Goal: Task Accomplishment & Management: Manage account settings

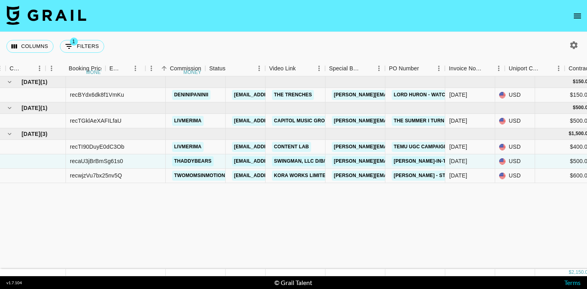
scroll to position [0, 490]
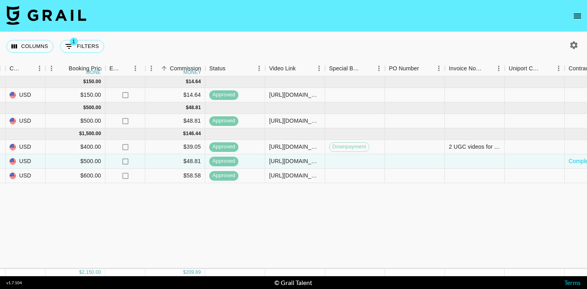
click at [287, 41] on div "Columns 1 Filters + Booking" at bounding box center [293, 46] width 587 height 29
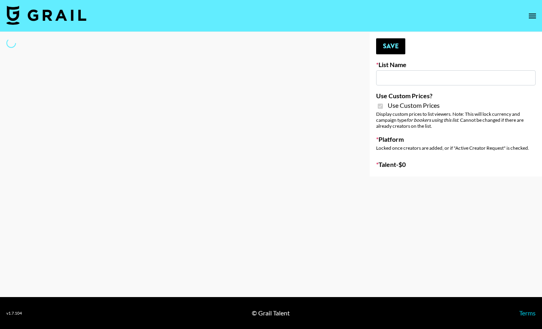
type input "Flexispot"
checkbox input "true"
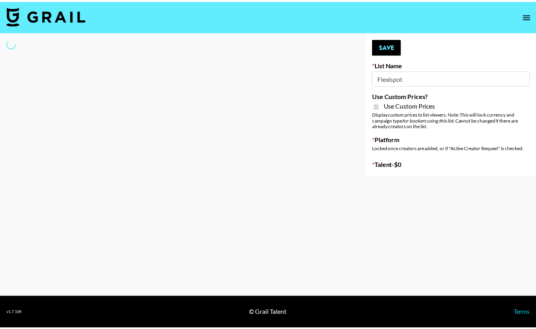
select select "Brand"
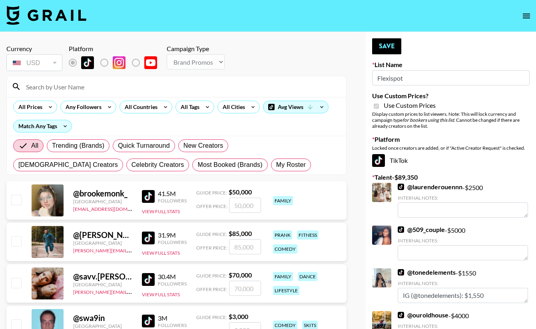
click at [157, 82] on input at bounding box center [181, 86] width 320 height 13
type input "livme"
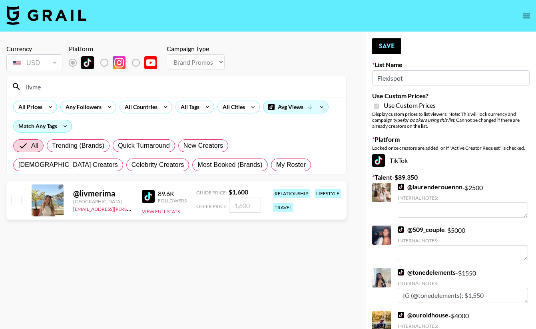
click at [20, 200] on input "checkbox" at bounding box center [16, 200] width 10 height 10
checkbox input "true"
drag, startPoint x: 255, startPoint y: 207, endPoint x: 214, endPoint y: 203, distance: 41.4
click at [214, 203] on div "Offer Price: 1600" at bounding box center [228, 205] width 65 height 15
type input "1000"
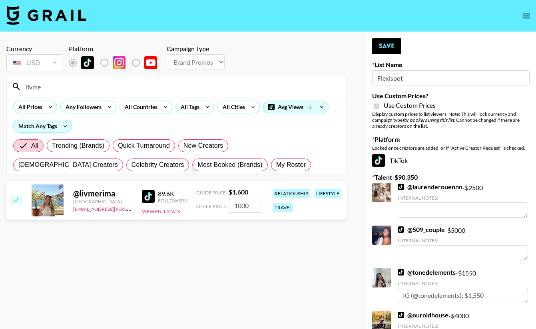
click at [266, 228] on section "Currency USD USD ​ Platform Campaign Type Choose Type... Song Promos Brand Prom…" at bounding box center [176, 170] width 340 height 265
click at [392, 46] on button "Save" at bounding box center [386, 46] width 29 height 16
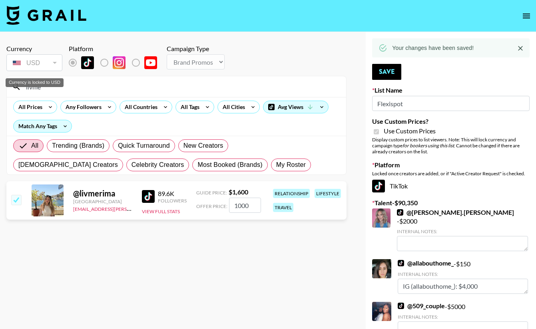
drag, startPoint x: 110, startPoint y: 90, endPoint x: 25, endPoint y: 70, distance: 87.4
click at [25, 70] on section "Currency USD USD ​ Platform Campaign Type Choose Type... Song Promos Brand Prom…" at bounding box center [176, 106] width 340 height 137
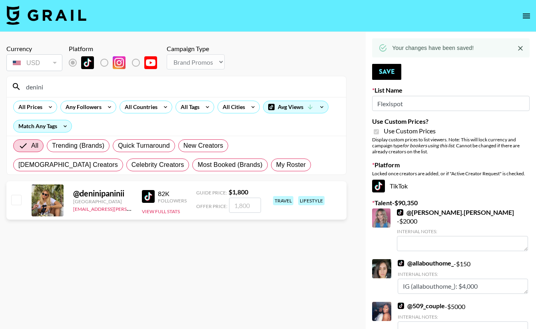
type input "denini"
click at [22, 201] on div at bounding box center [16, 201] width 12 height 14
click at [19, 200] on input "checkbox" at bounding box center [16, 200] width 10 height 10
checkbox input "true"
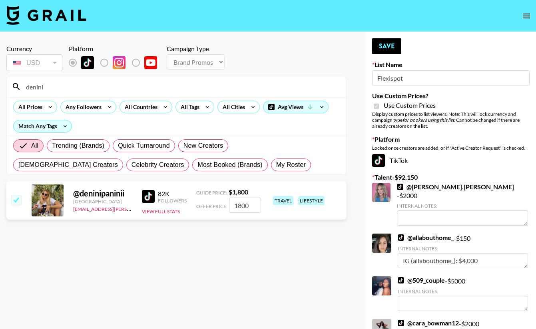
drag, startPoint x: 257, startPoint y: 202, endPoint x: 238, endPoint y: 204, distance: 18.8
click at [238, 204] on input "1800" at bounding box center [245, 205] width 32 height 15
type input "1000"
click at [283, 273] on section "Currency USD USD ​ Platform Campaign Type Choose Type... Song Promos Brand Prom…" at bounding box center [176, 170] width 340 height 265
click at [379, 47] on button "Save" at bounding box center [386, 46] width 29 height 16
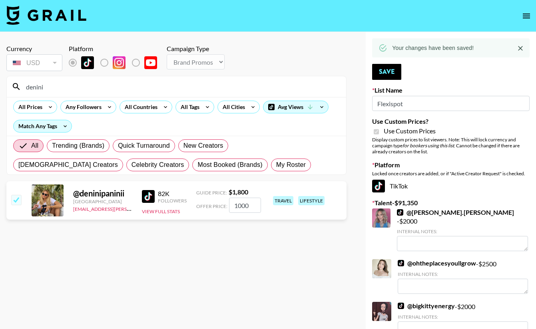
drag, startPoint x: 84, startPoint y: 88, endPoint x: 3, endPoint y: 80, distance: 81.2
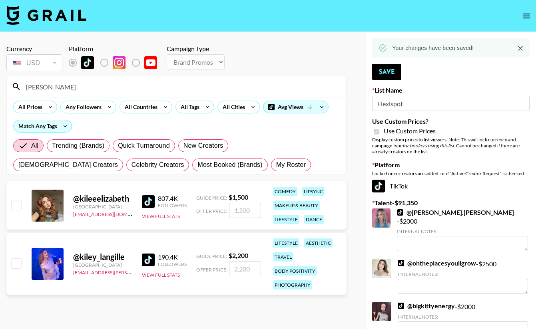
type input "kile"
click at [18, 259] on input "checkbox" at bounding box center [16, 264] width 10 height 10
checkbox input "true"
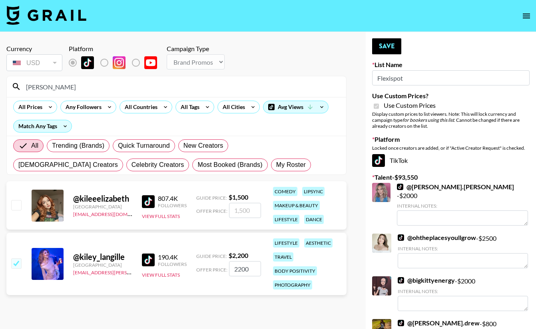
drag, startPoint x: 239, startPoint y: 263, endPoint x: 207, endPoint y: 259, distance: 32.2
click at [207, 261] on div "Offer Price: 2200" at bounding box center [228, 268] width 65 height 15
type input "1200"
click at [271, 301] on section "Currency USD USD ​ Platform Campaign Type Choose Type... Song Promos Brand Prom…" at bounding box center [176, 170] width 340 height 265
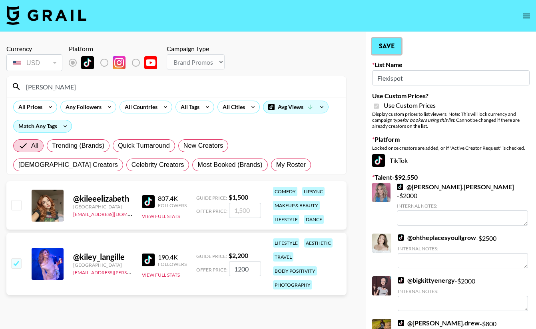
click at [393, 39] on button "Save" at bounding box center [386, 46] width 29 height 16
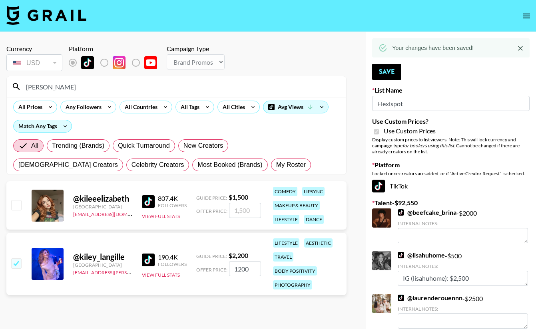
click at [119, 82] on input "kile" at bounding box center [181, 86] width 320 height 13
drag, startPoint x: 101, startPoint y: 91, endPoint x: 31, endPoint y: 84, distance: 70.7
click at [31, 84] on input "kile" at bounding box center [181, 86] width 320 height 13
type input "k"
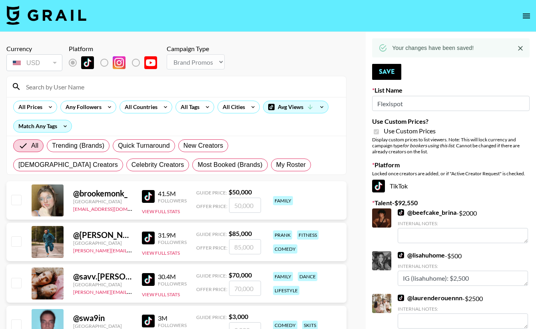
type input "m"
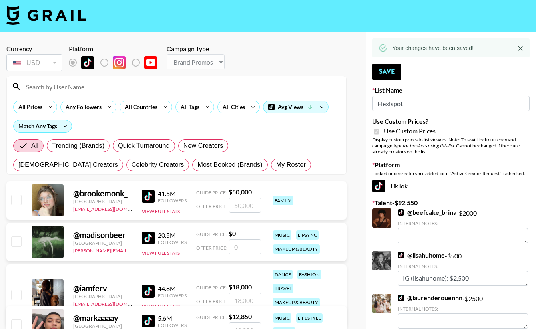
type input "s"
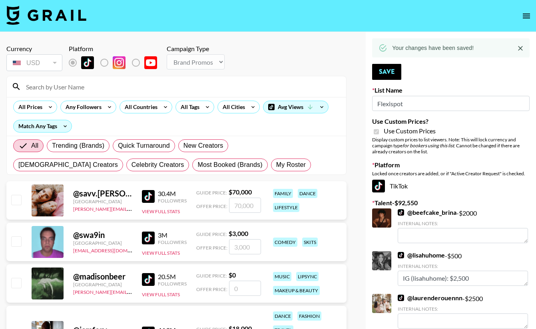
type input "d"
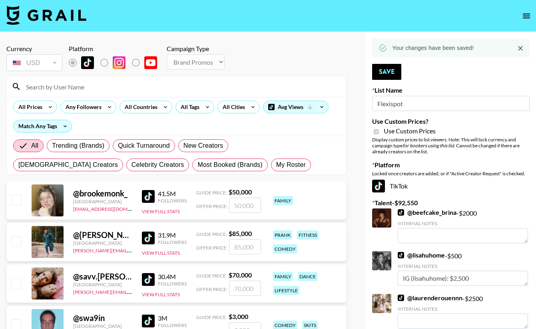
type input "f"
type input "r"
type input "e"
type input "p"
type input "o"
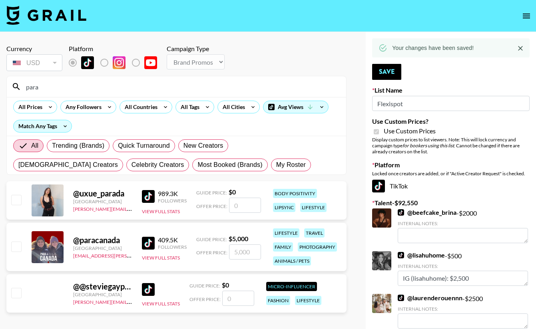
type input "para"
click at [16, 245] on input "checkbox" at bounding box center [16, 247] width 10 height 10
checkbox input "true"
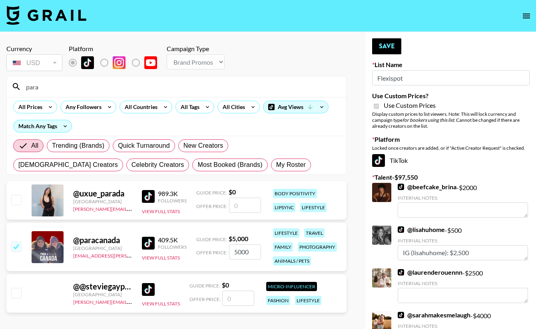
drag, startPoint x: 255, startPoint y: 253, endPoint x: 211, endPoint y: 253, distance: 43.2
click at [212, 254] on div "Offer Price: 5000" at bounding box center [228, 252] width 65 height 15
type input "1000"
click at [381, 43] on button "Save" at bounding box center [386, 46] width 29 height 16
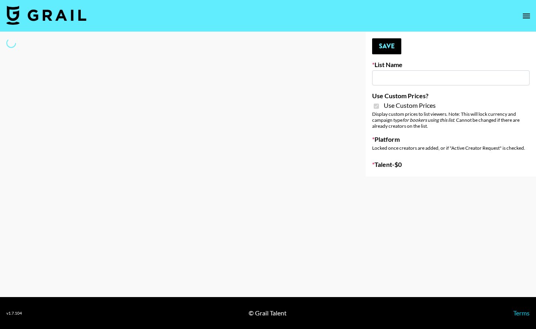
type input "Butcher Box (30th Sept)"
checkbox input "true"
select select "Brand"
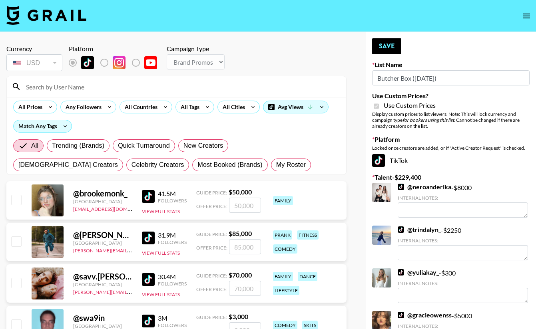
click at [93, 88] on input at bounding box center [181, 86] width 320 height 13
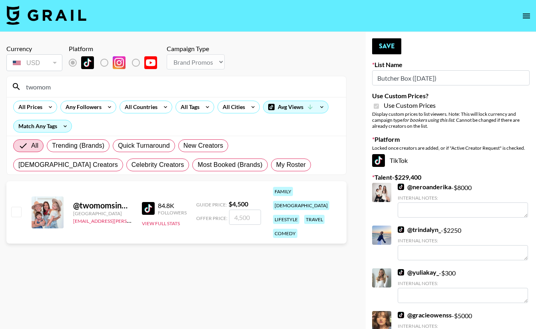
type input "twomom"
click at [22, 206] on div at bounding box center [16, 213] width 12 height 14
click at [14, 207] on input "checkbox" at bounding box center [16, 212] width 10 height 10
checkbox input "true"
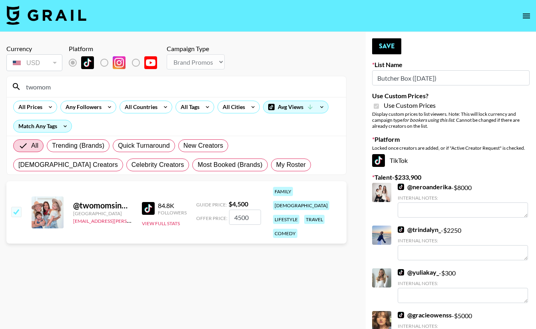
drag, startPoint x: 240, startPoint y: 214, endPoint x: 205, endPoint y: 213, distance: 35.2
click at [205, 213] on div "Offer Price: 4500" at bounding box center [228, 217] width 65 height 15
type input "2000"
click at [248, 242] on section "Currency USD USD ​ Platform Campaign Type Choose Type... Song Promos Brand Prom…" at bounding box center [176, 170] width 340 height 265
click at [382, 50] on button "Save" at bounding box center [386, 46] width 29 height 16
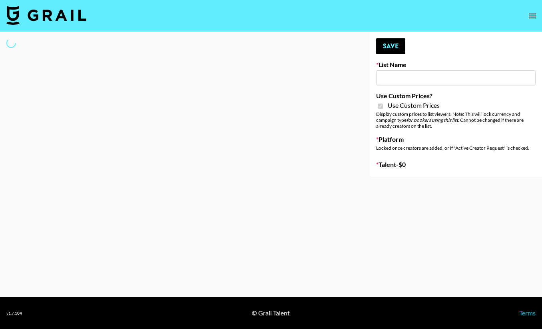
type input "House Of Doge (30th Sept)"
checkbox input "true"
select select "Brand"
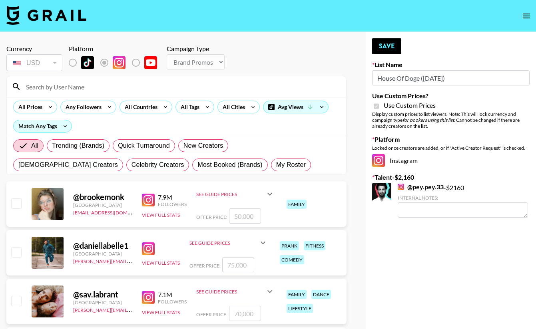
click at [151, 86] on input at bounding box center [181, 86] width 320 height 13
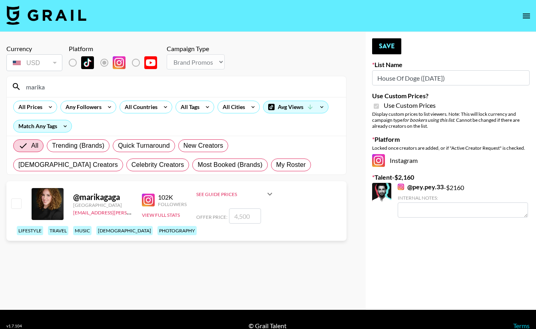
type input "marika"
click at [19, 204] on input "checkbox" at bounding box center [16, 204] width 10 height 10
checkbox input "true"
drag, startPoint x: 253, startPoint y: 219, endPoint x: 218, endPoint y: 217, distance: 35.6
click at [218, 217] on div "Offer Price: 4500" at bounding box center [235, 216] width 78 height 15
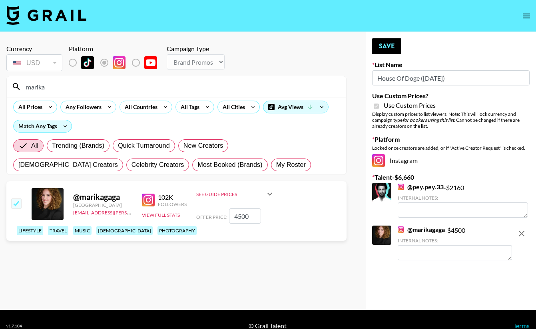
type input "2"
checkbox input "false"
checkbox input "true"
click at [309, 264] on section "Currency USD USD ​ Platform Campaign Type Choose Type... Song Promos Brand Prom…" at bounding box center [176, 170] width 340 height 265
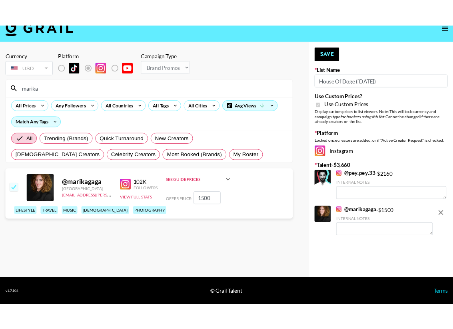
scroll to position [13, 0]
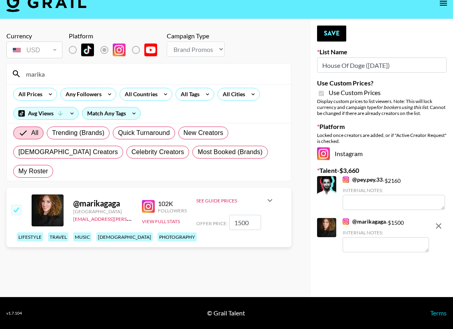
click at [237, 246] on section "Currency USD USD ​ Platform Campaign Type Choose Type... Song Promos Brand Prom…" at bounding box center [148, 158] width 285 height 265
click at [249, 215] on input "1500" at bounding box center [245, 222] width 32 height 15
type input "1000"
click at [252, 235] on section "Currency USD USD ​ Platform Campaign Type Choose Type... Song Promos Brand Prom…" at bounding box center [148, 158] width 285 height 265
click at [330, 33] on button "Save" at bounding box center [331, 34] width 29 height 16
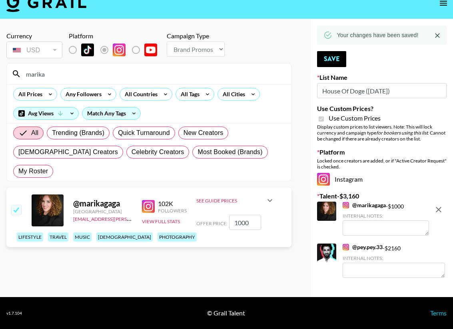
click at [60, 6] on img at bounding box center [46, 2] width 80 height 19
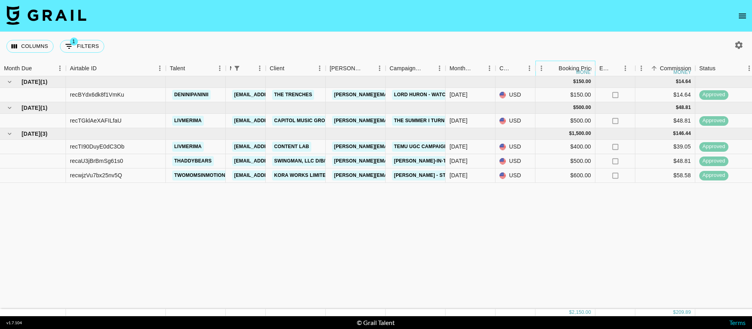
click at [541, 67] on div "Booking Price" at bounding box center [576, 69] width 35 height 16
click at [541, 68] on div "Booking Price" at bounding box center [576, 69] width 35 height 16
click at [431, 205] on div "Jul '25 ( 1 ) $ 150.00 $ 14.64 recBYdx6dk8f1VmKu deninipaninii mady.cuellar@gra…" at bounding box center [663, 192] width 1327 height 233
click at [251, 267] on div "Jul '25 ( 1 ) $ 150.00 $ 14.64 recBYdx6dk8f1VmKu deninipaninii mady.cuellar@gra…" at bounding box center [663, 192] width 1327 height 233
